Goal: Task Accomplishment & Management: Complete application form

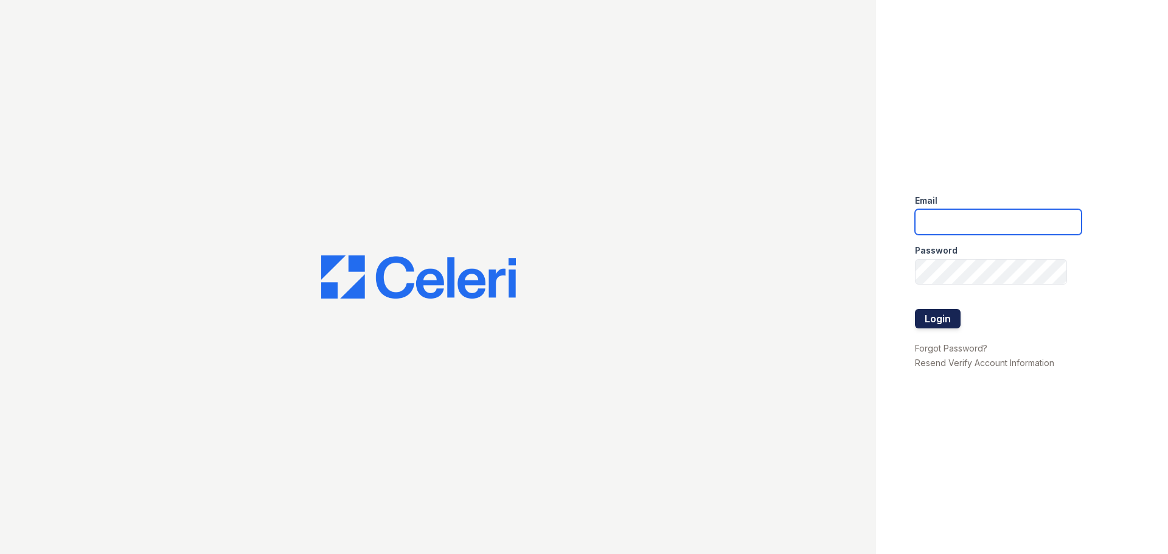
type input "[EMAIL_ADDRESS][DOMAIN_NAME]"
click at [937, 318] on button "Login" at bounding box center [938, 318] width 46 height 19
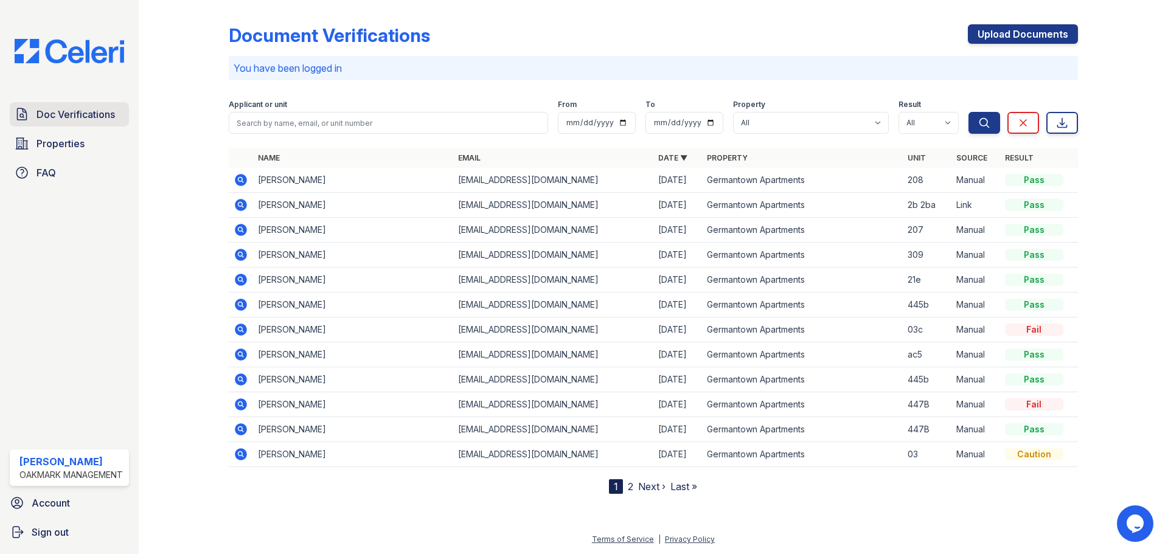
click at [99, 116] on span "Doc Verifications" at bounding box center [75, 114] width 78 height 15
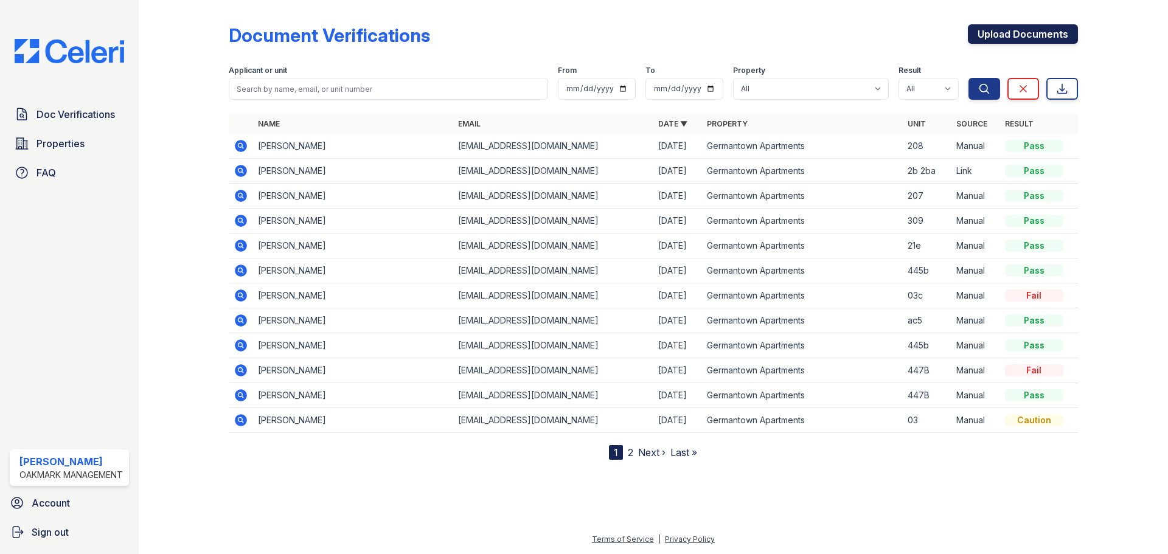
click at [997, 38] on link "Upload Documents" at bounding box center [1023, 33] width 110 height 19
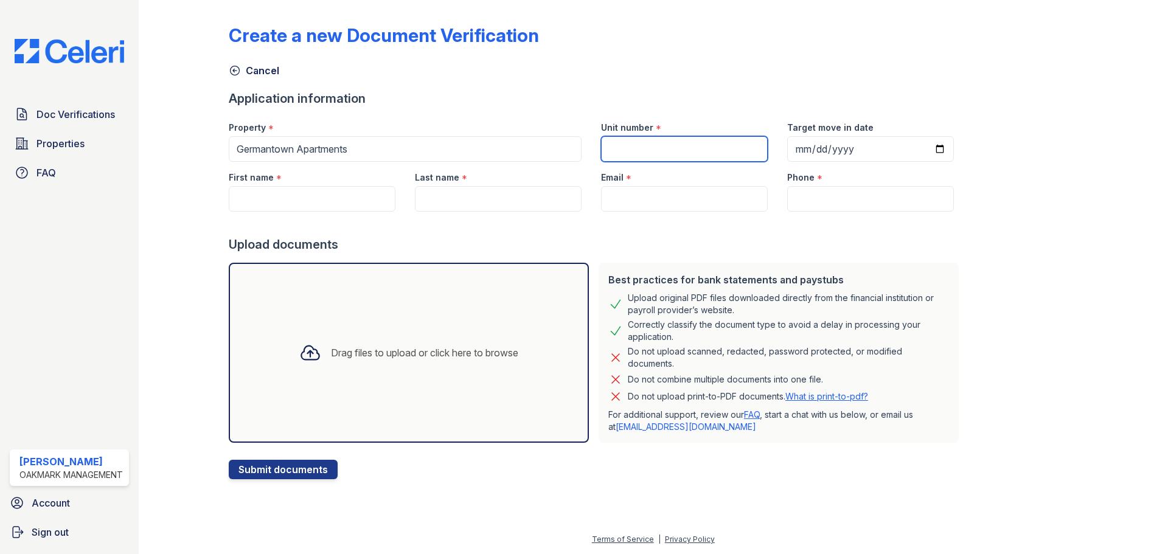
click at [659, 151] on input "Unit number" at bounding box center [684, 149] width 167 height 26
type input "207"
click at [800, 150] on input "Target move in date" at bounding box center [870, 149] width 167 height 26
type input "[DATE]"
click at [692, 230] on div at bounding box center [596, 224] width 735 height 24
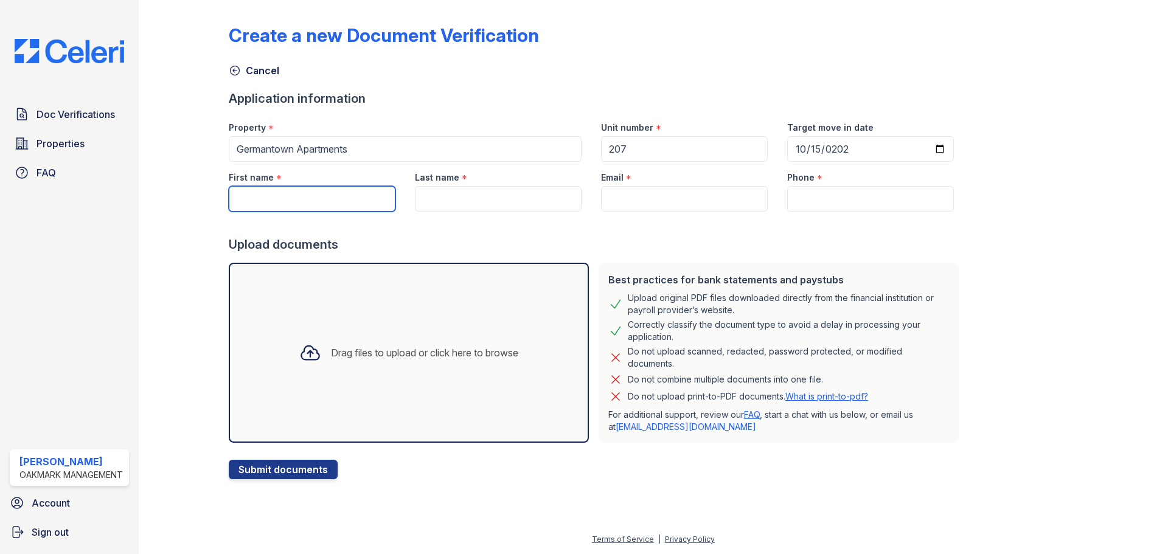
click at [280, 200] on input "First name" at bounding box center [312, 199] width 167 height 26
drag, startPoint x: 277, startPoint y: 200, endPoint x: 268, endPoint y: 196, distance: 9.8
click at [268, 196] on input "Jawana" at bounding box center [312, 199] width 167 height 26
type input "Jawan"
click at [454, 201] on input "Last name" at bounding box center [498, 199] width 167 height 26
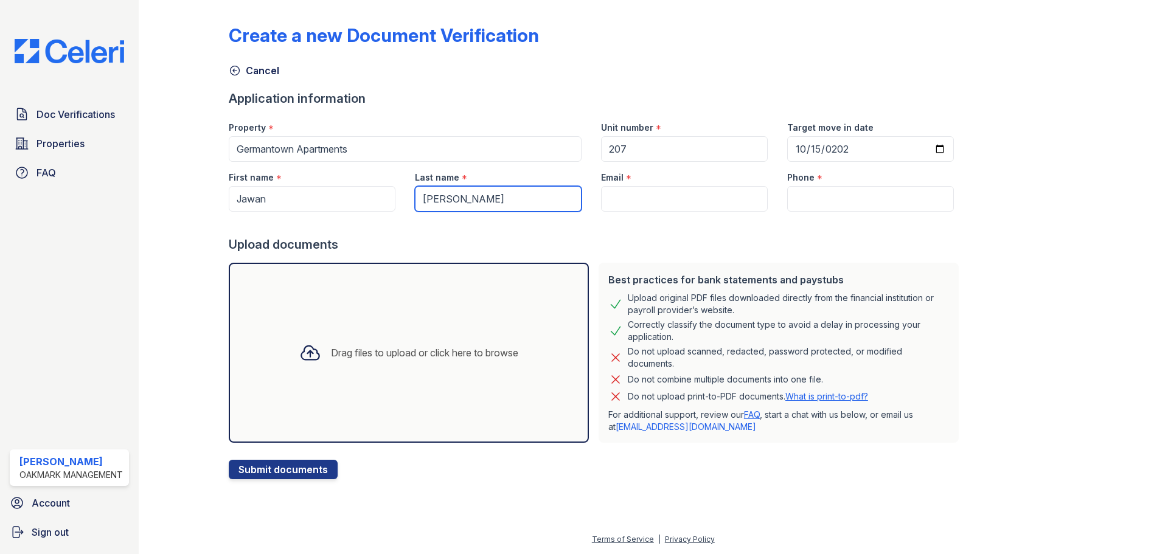
type input "[PERSON_NAME]"
click at [684, 225] on div at bounding box center [596, 224] width 735 height 24
click at [626, 206] on input "Email" at bounding box center [684, 199] width 167 height 26
paste input "[EMAIL_ADDRESS][DOMAIN_NAME]"
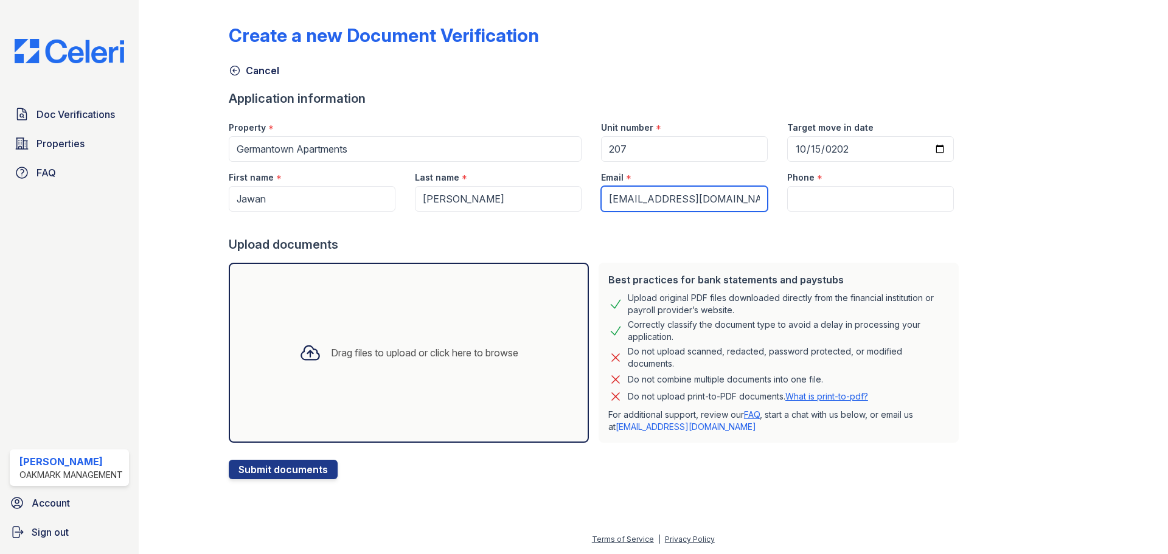
type input "[EMAIL_ADDRESS][DOMAIN_NAME]"
click at [810, 201] on input "Phone" at bounding box center [870, 199] width 167 height 26
paste input "[PHONE_NUMBER]"
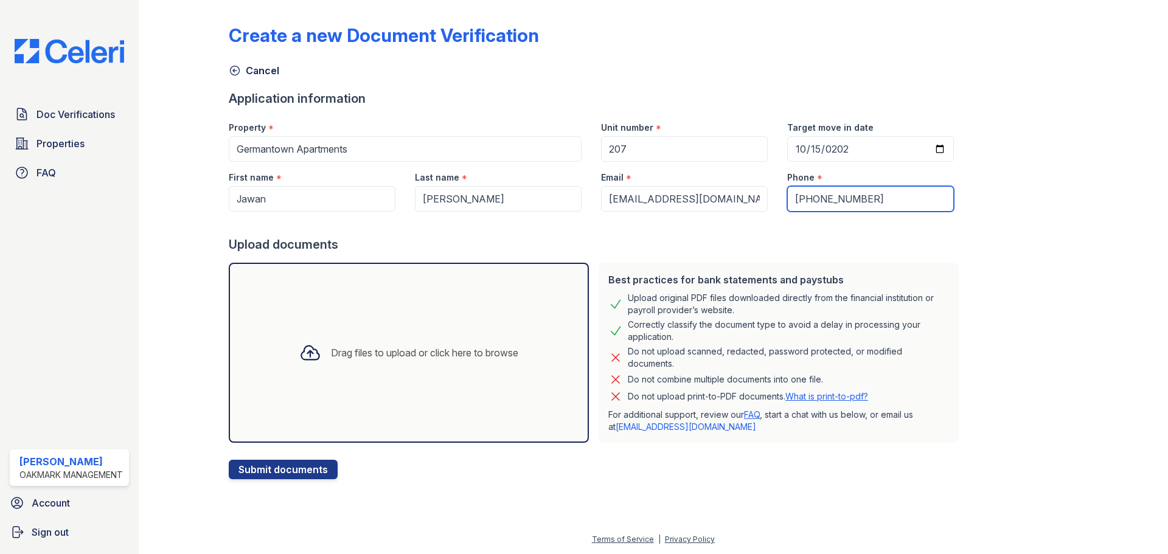
type input "[PHONE_NUMBER]"
click at [969, 246] on div "Create a new Document Verification Cancel Application information Property * Ge…" at bounding box center [653, 242] width 849 height 474
click at [331, 353] on div "Drag files to upload or click here to browse" at bounding box center [424, 352] width 187 height 15
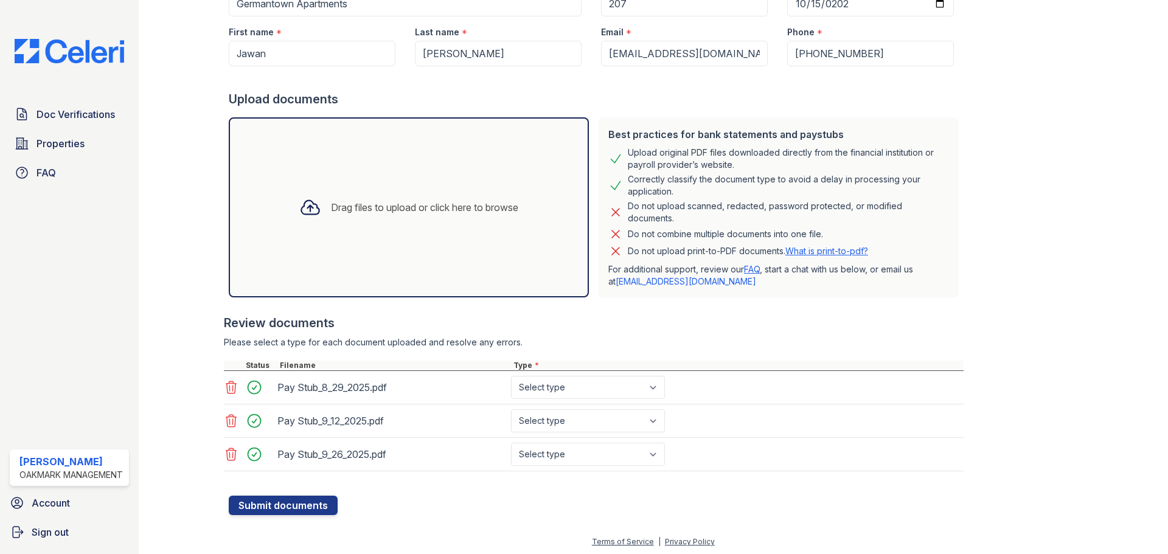
scroll to position [148, 0]
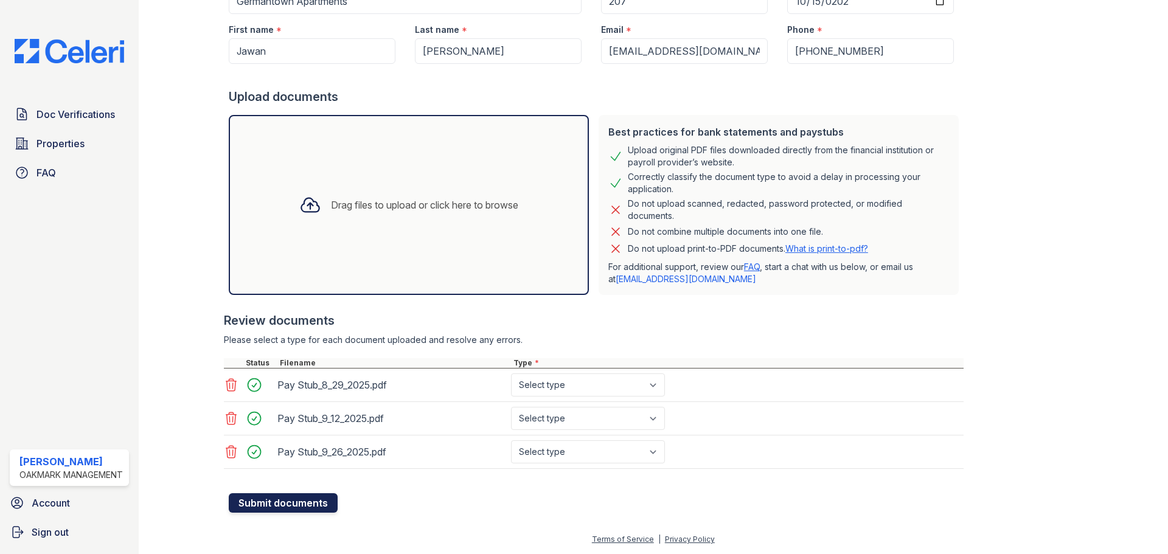
click at [303, 501] on button "Submit documents" at bounding box center [283, 502] width 109 height 19
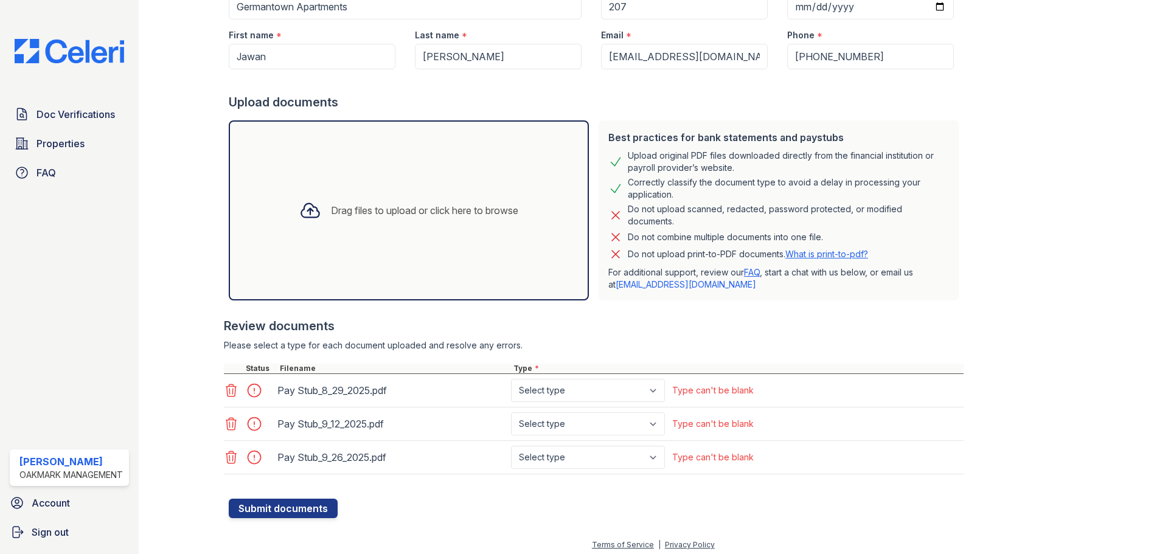
scroll to position [182, 0]
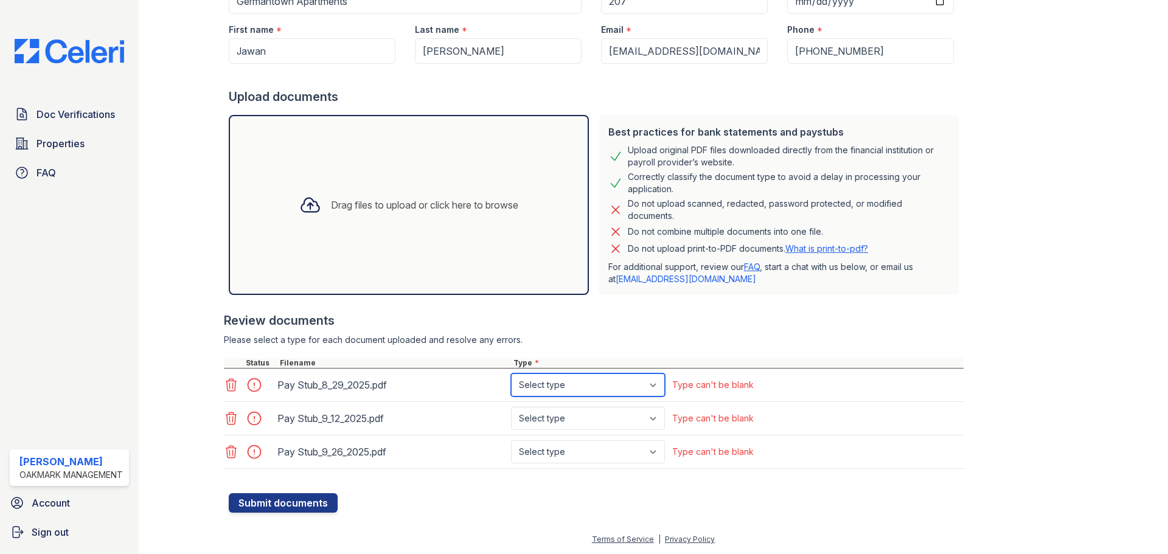
click at [659, 382] on select "Select type Paystub Bank Statement Offer Letter Tax Documents Benefit Award Let…" at bounding box center [588, 384] width 154 height 23
select select "paystub"
click at [511, 373] on select "Select type Paystub Bank Statement Offer Letter Tax Documents Benefit Award Let…" at bounding box center [588, 384] width 154 height 23
click at [658, 418] on select "Select type Paystub Bank Statement Offer Letter Tax Documents Benefit Award Let…" at bounding box center [588, 418] width 154 height 23
select select "paystub"
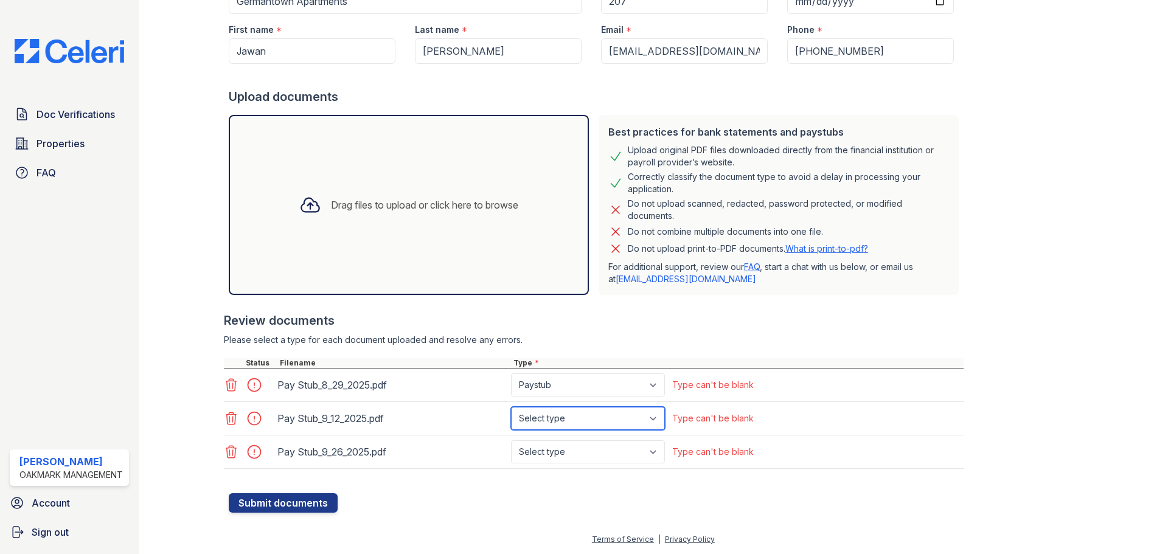
click at [511, 407] on select "Select type Paystub Bank Statement Offer Letter Tax Documents Benefit Award Let…" at bounding box center [588, 418] width 154 height 23
click at [659, 451] on select "Select type Paystub Bank Statement Offer Letter Tax Documents Benefit Award Let…" at bounding box center [588, 451] width 154 height 23
select select "paystub"
click at [511, 440] on select "Select type Paystub Bank Statement Offer Letter Tax Documents Benefit Award Let…" at bounding box center [588, 451] width 154 height 23
click at [313, 501] on button "Submit documents" at bounding box center [283, 502] width 109 height 19
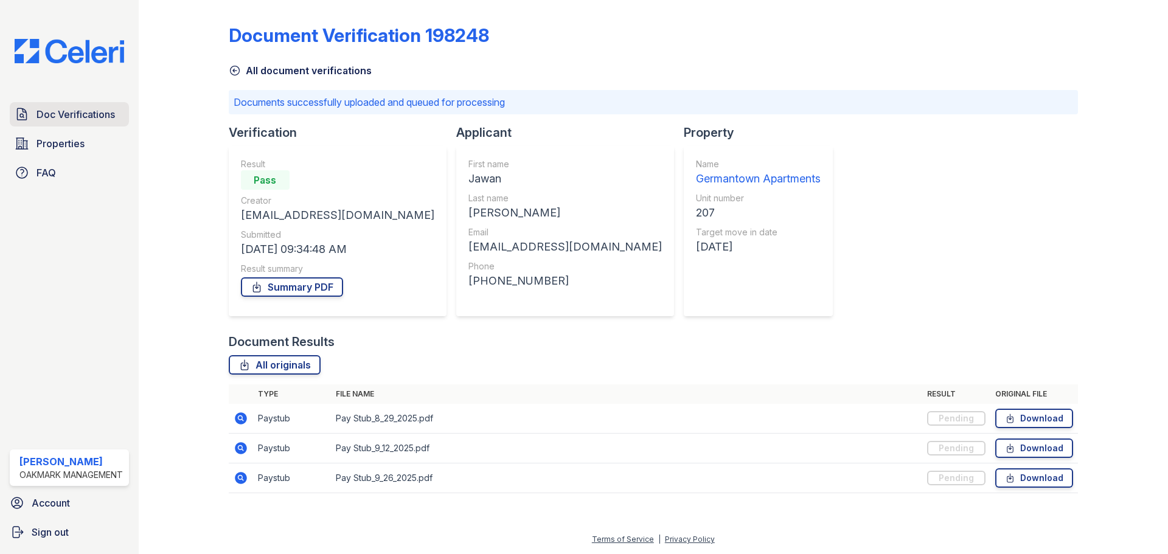
click at [72, 111] on span "Doc Verifications" at bounding box center [75, 114] width 78 height 15
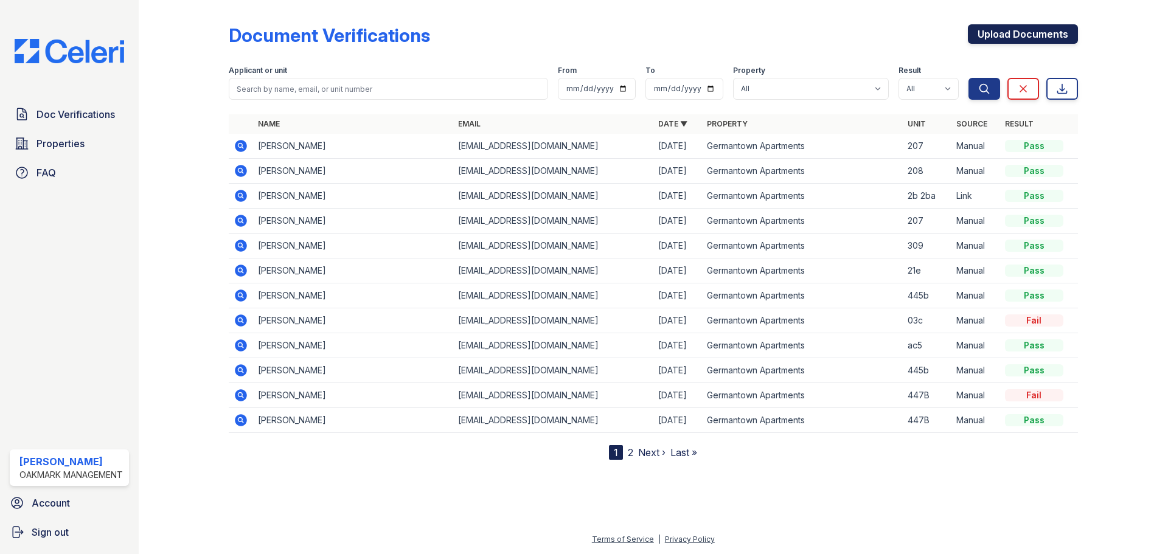
click at [1024, 35] on link "Upload Documents" at bounding box center [1023, 33] width 110 height 19
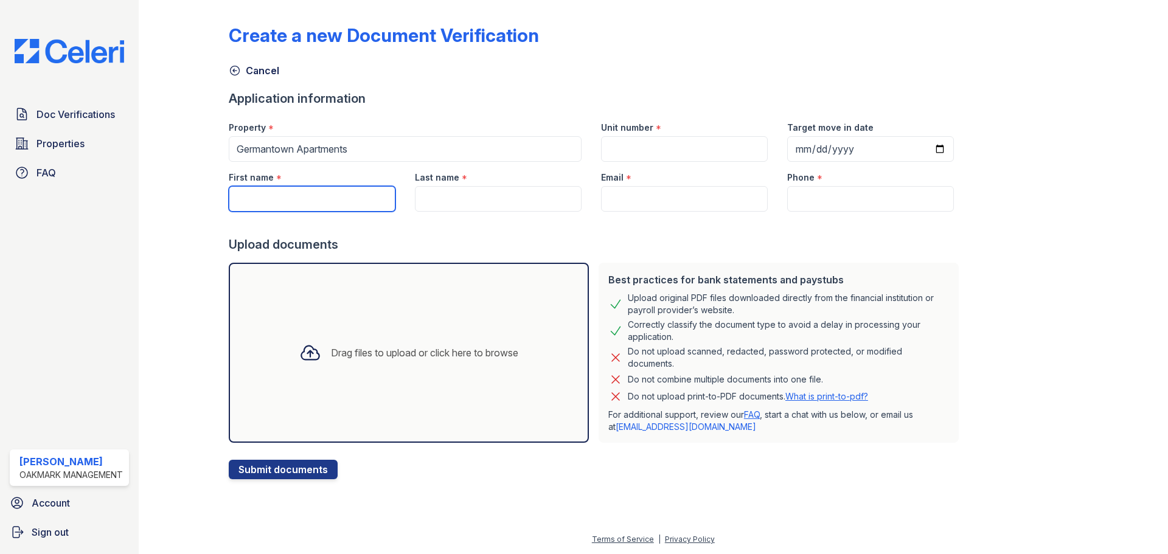
click at [291, 198] on input "First name" at bounding box center [312, 199] width 167 height 26
type input "Aria"
click at [512, 196] on input "Last name" at bounding box center [498, 199] width 167 height 26
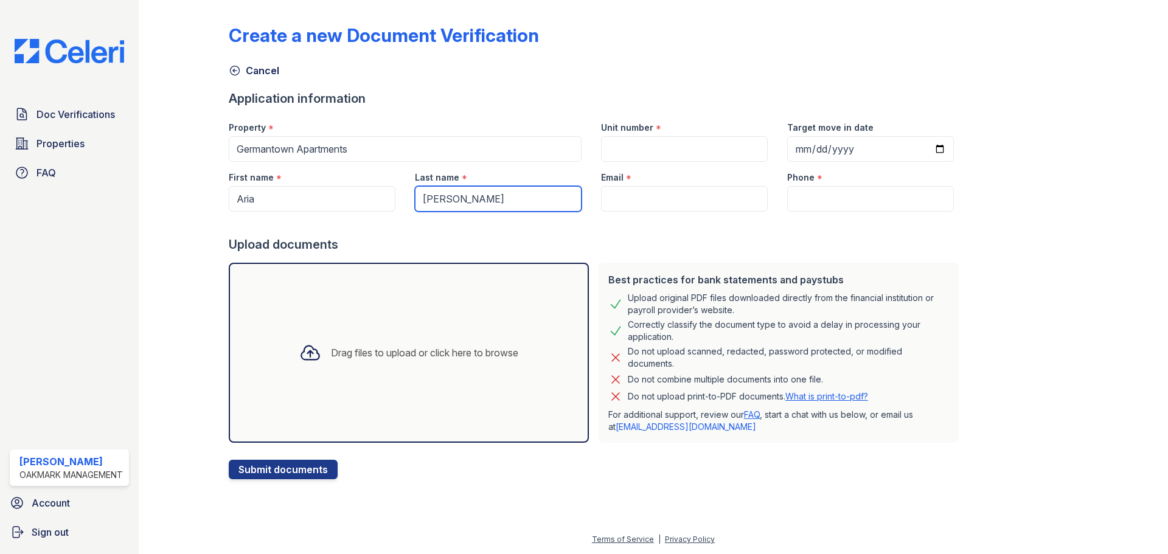
type input "[PERSON_NAME]"
click at [881, 44] on div "Create a new Document Verification" at bounding box center [653, 40] width 849 height 32
click at [640, 200] on input "Email" at bounding box center [684, 199] width 167 height 26
paste input "[EMAIL_ADDRESS][DOMAIN_NAME]"
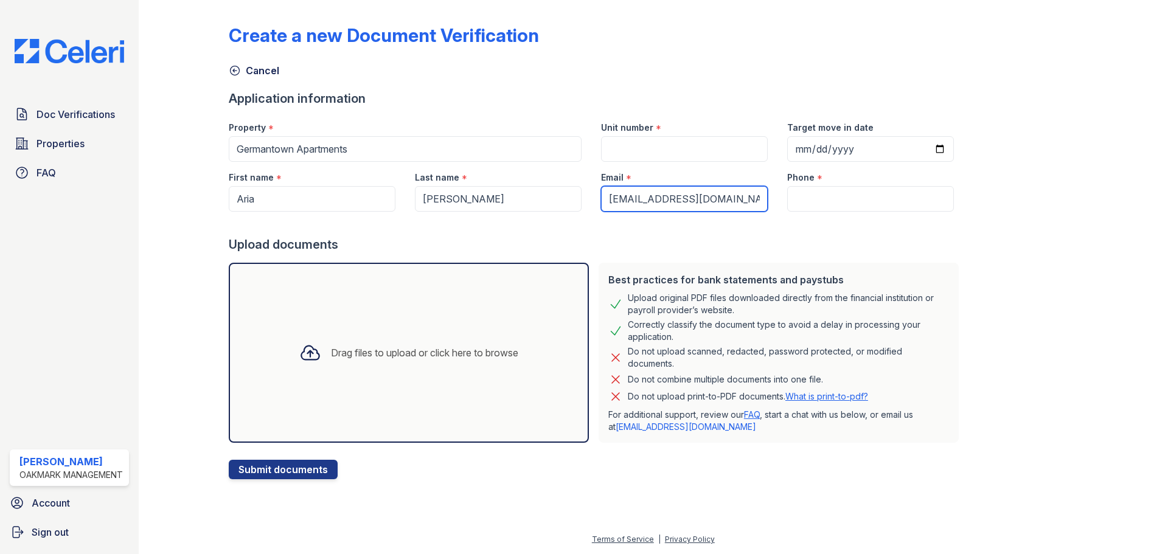
type input "[EMAIL_ADDRESS][DOMAIN_NAME]"
click at [791, 199] on input "Phone" at bounding box center [870, 199] width 167 height 26
paste input "[PHONE_NUMBER]"
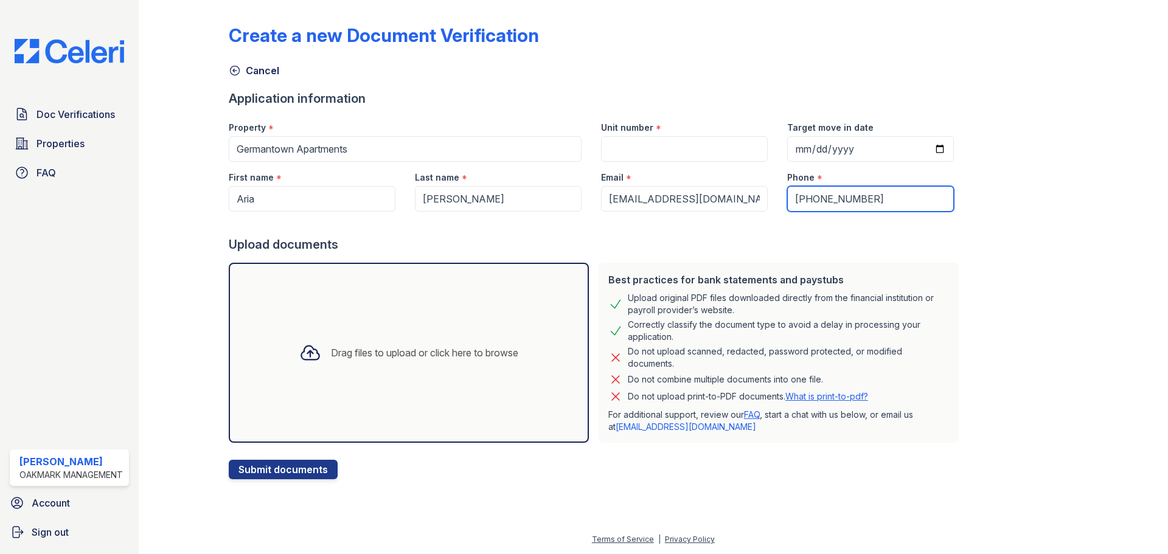
type input "[PHONE_NUMBER]"
click at [377, 348] on div "Drag files to upload or click here to browse" at bounding box center [424, 352] width 187 height 15
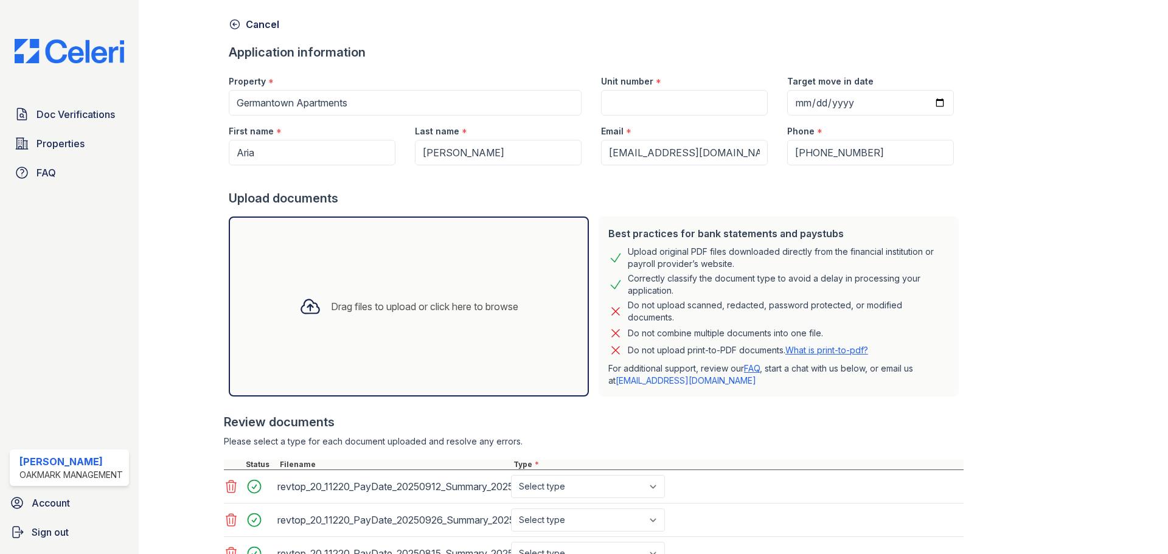
scroll to position [148, 0]
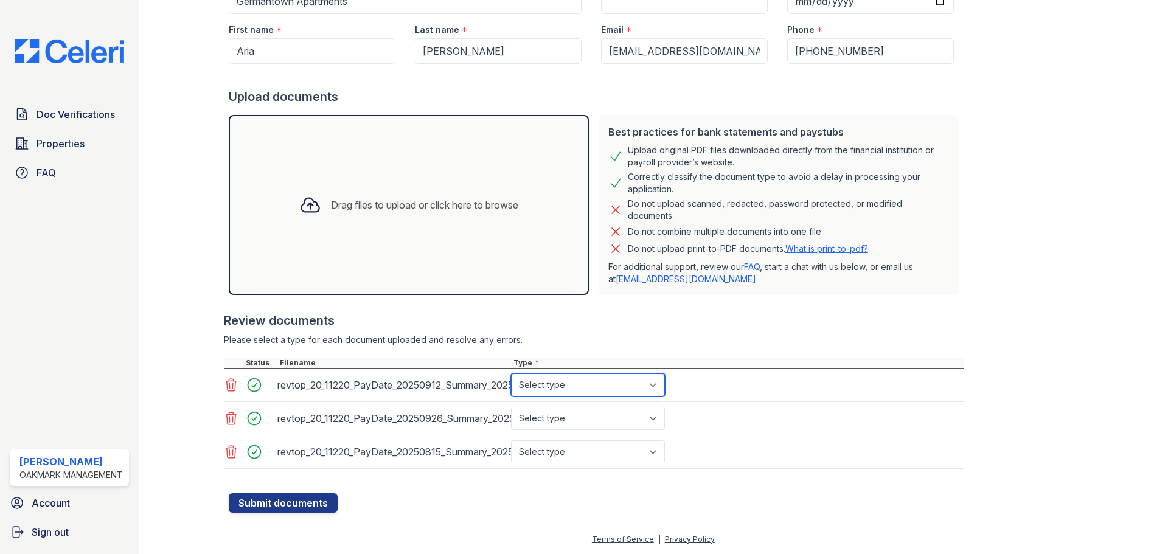
click at [654, 382] on select "Select type Paystub Bank Statement Offer Letter Tax Documents Benefit Award Let…" at bounding box center [588, 384] width 154 height 23
select select "paystub"
click at [511, 373] on select "Select type Paystub Bank Statement Offer Letter Tax Documents Benefit Award Let…" at bounding box center [588, 384] width 154 height 23
click at [656, 417] on select "Select type Paystub Bank Statement Offer Letter Tax Documents Benefit Award Let…" at bounding box center [588, 418] width 154 height 23
select select "paystub"
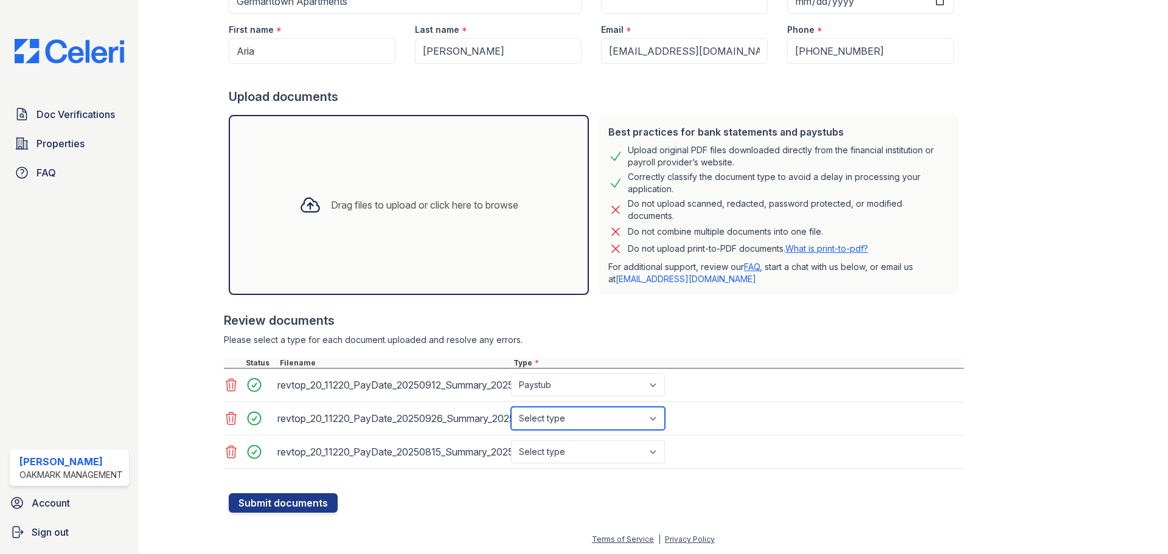
click at [511, 407] on select "Select type Paystub Bank Statement Offer Letter Tax Documents Benefit Award Let…" at bounding box center [588, 418] width 154 height 23
click at [653, 451] on select "Select type Paystub Bank Statement Offer Letter Tax Documents Benefit Award Let…" at bounding box center [588, 451] width 154 height 23
select select "paystub"
click at [511, 440] on select "Select type Paystub Bank Statement Offer Letter Tax Documents Benefit Award Let…" at bounding box center [588, 451] width 154 height 23
click at [300, 500] on button "Submit documents" at bounding box center [283, 502] width 109 height 19
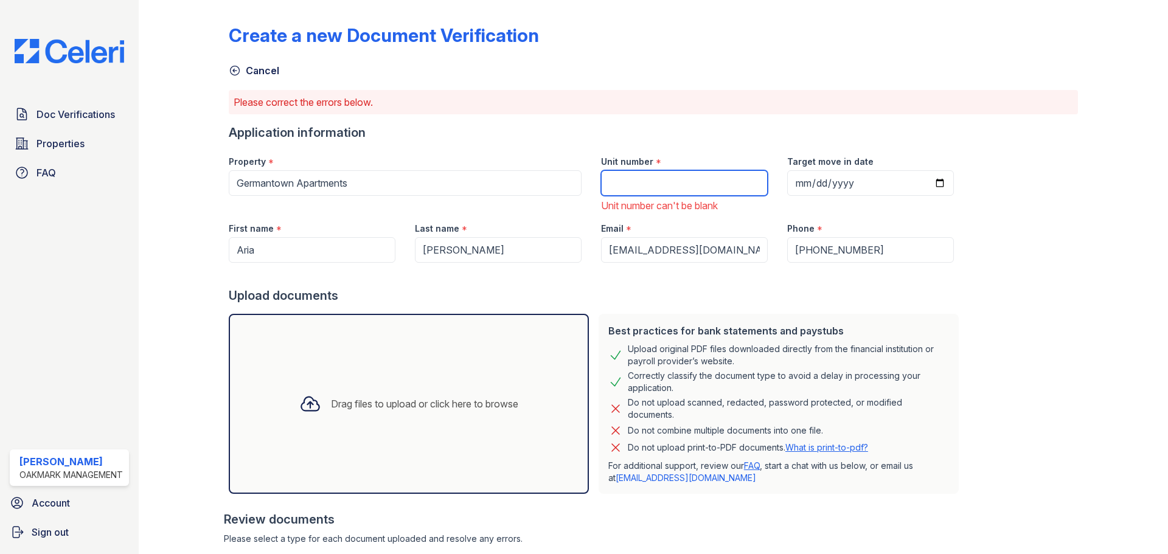
click at [611, 188] on input "Unit number" at bounding box center [684, 183] width 167 height 26
type input "207"
click at [994, 299] on div "Create a new Document Verification Cancel Please correct the errors below. Appl…" at bounding box center [653, 358] width 849 height 707
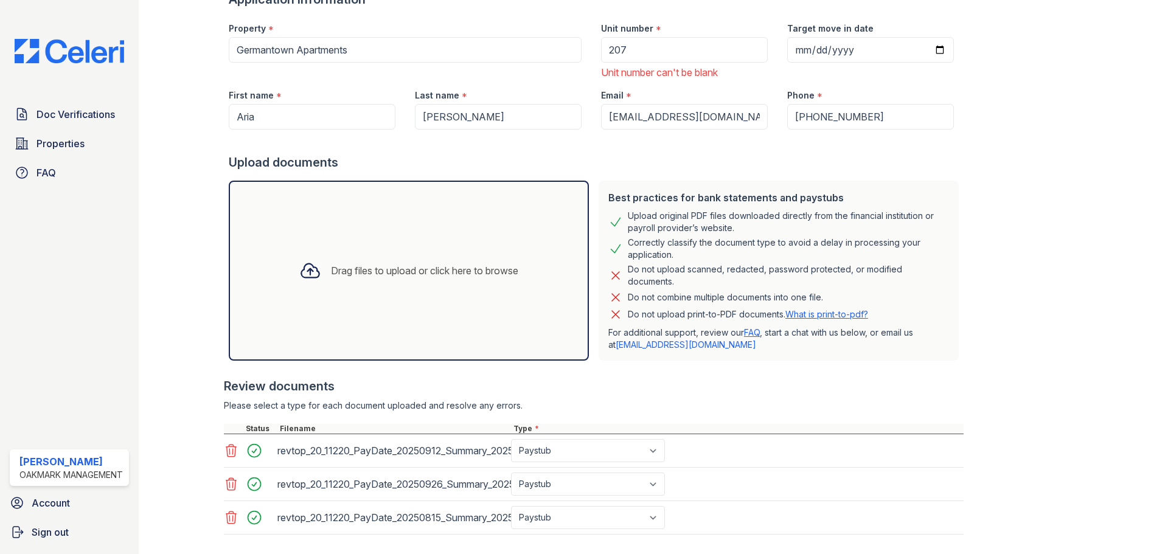
scroll to position [199, 0]
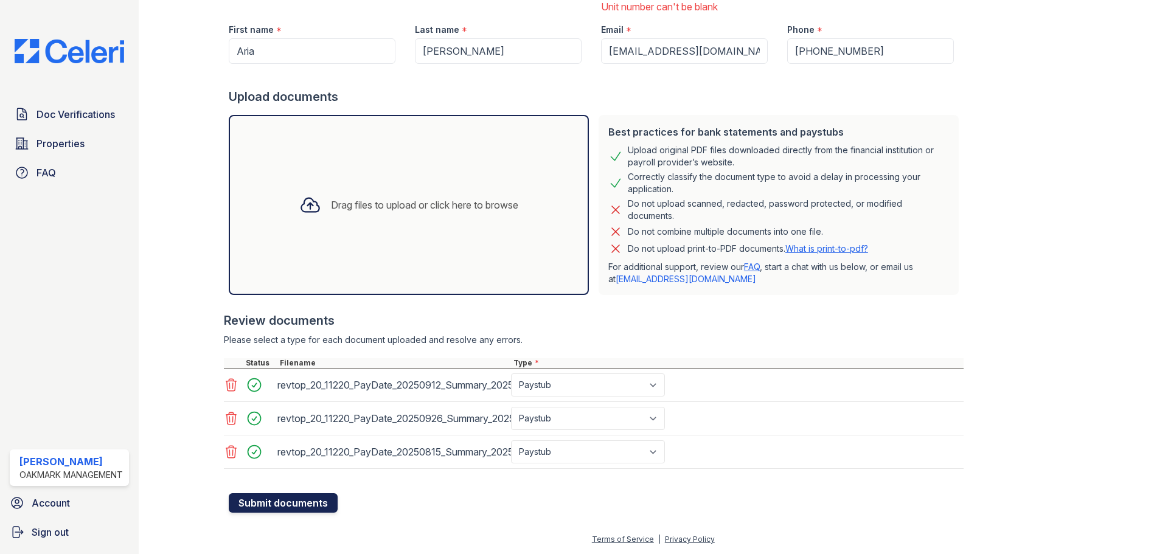
click at [248, 500] on button "Submit documents" at bounding box center [283, 502] width 109 height 19
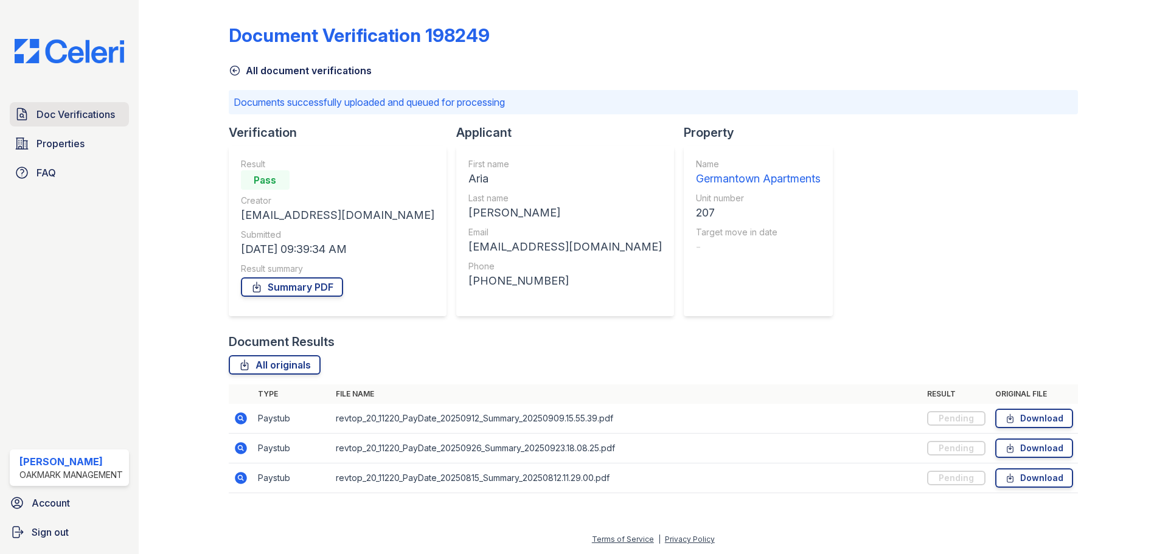
click at [89, 108] on span "Doc Verifications" at bounding box center [75, 114] width 78 height 15
